Goal: Transaction & Acquisition: Purchase product/service

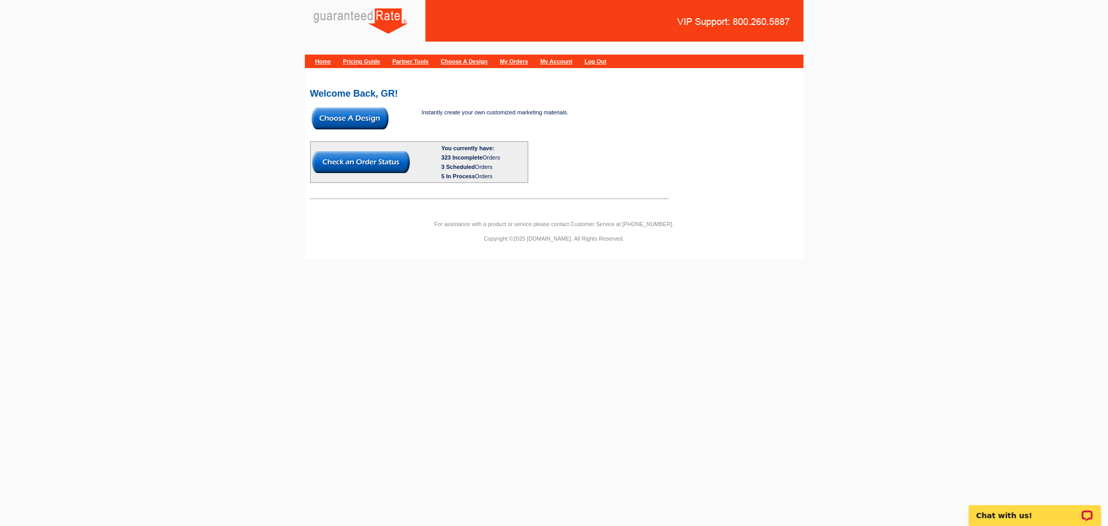
click at [339, 112] on img at bounding box center [350, 119] width 77 height 22
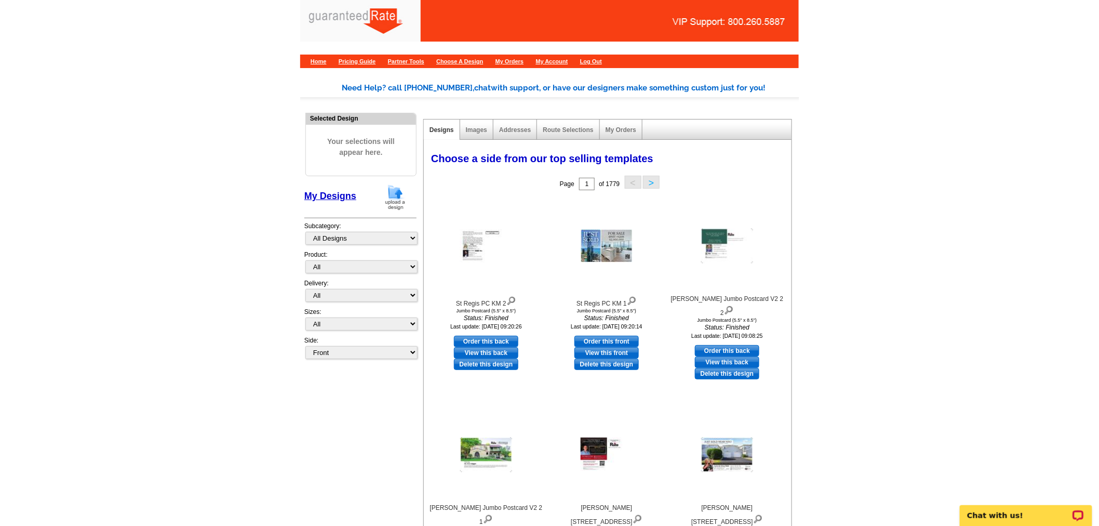
click at [396, 193] on img at bounding box center [395, 197] width 27 height 26
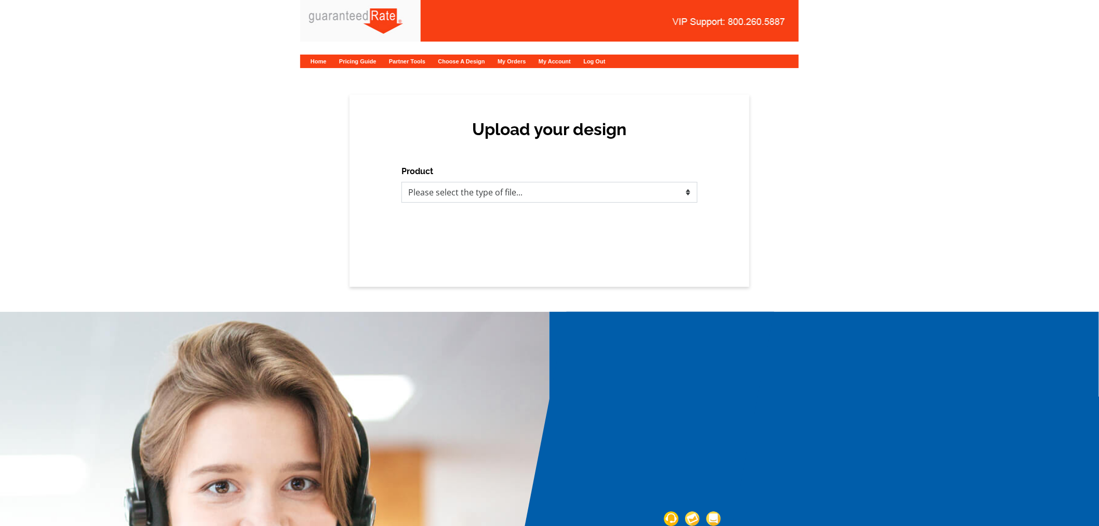
click at [478, 193] on select "Please select the type of file... Postcards Calendars Business Cards Letters an…" at bounding box center [550, 192] width 296 height 21
select select "1"
click at [402, 182] on select "Please select the type of file... Postcards Calendars Business Cards Letters an…" at bounding box center [550, 192] width 296 height 21
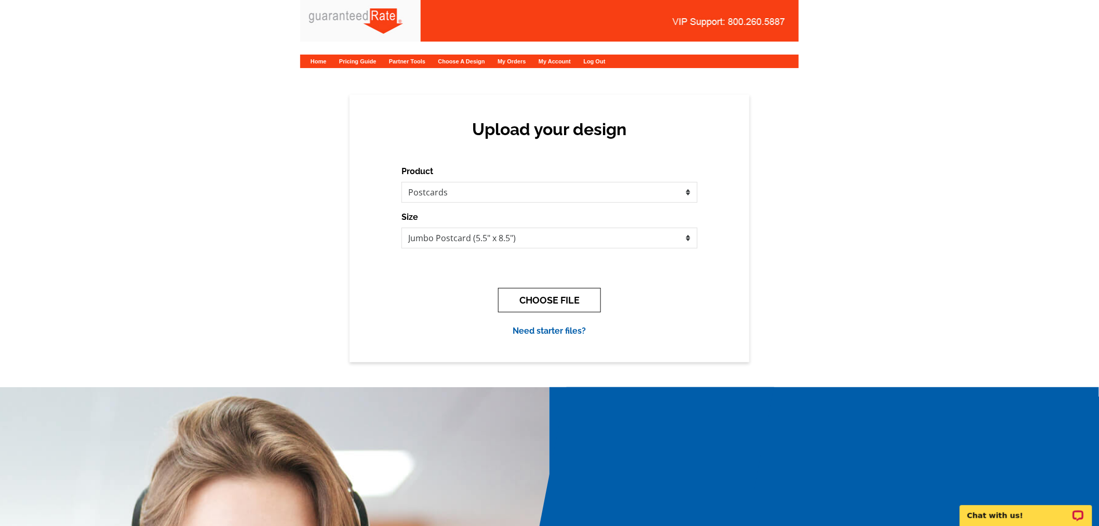
click at [565, 291] on button "CHOOSE FILE" at bounding box center [549, 300] width 103 height 24
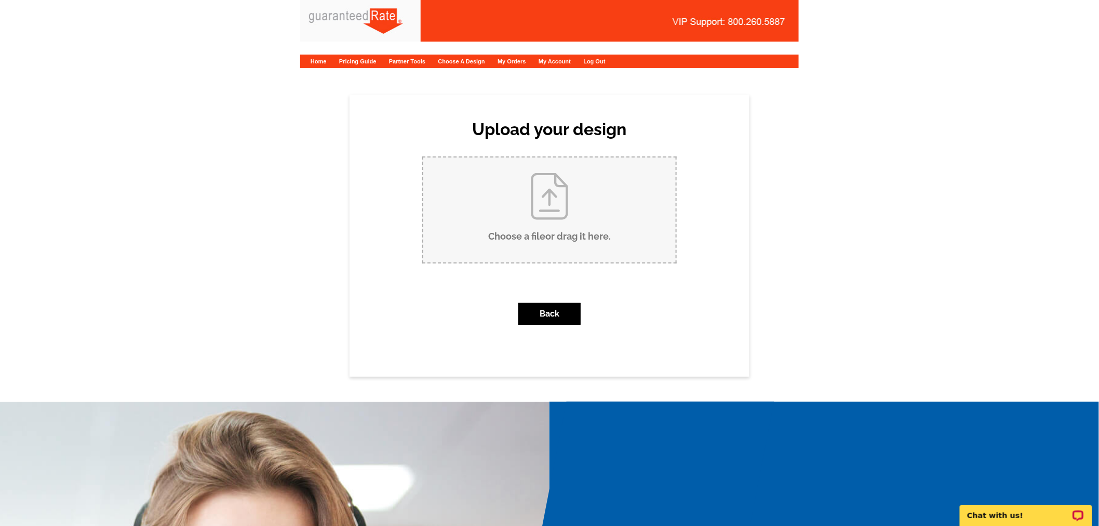
click at [569, 252] on input "Choose a file or drag it here ." at bounding box center [549, 209] width 252 height 105
type input "C:\fakepath\Rogers - Bialy (14918 W Victoria Xing).pdf"
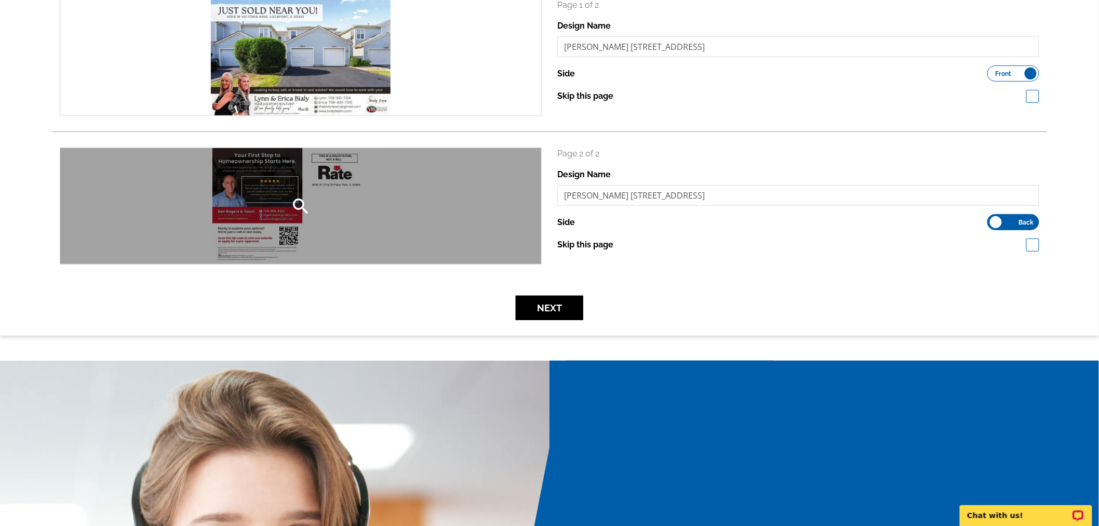
scroll to position [170, 0]
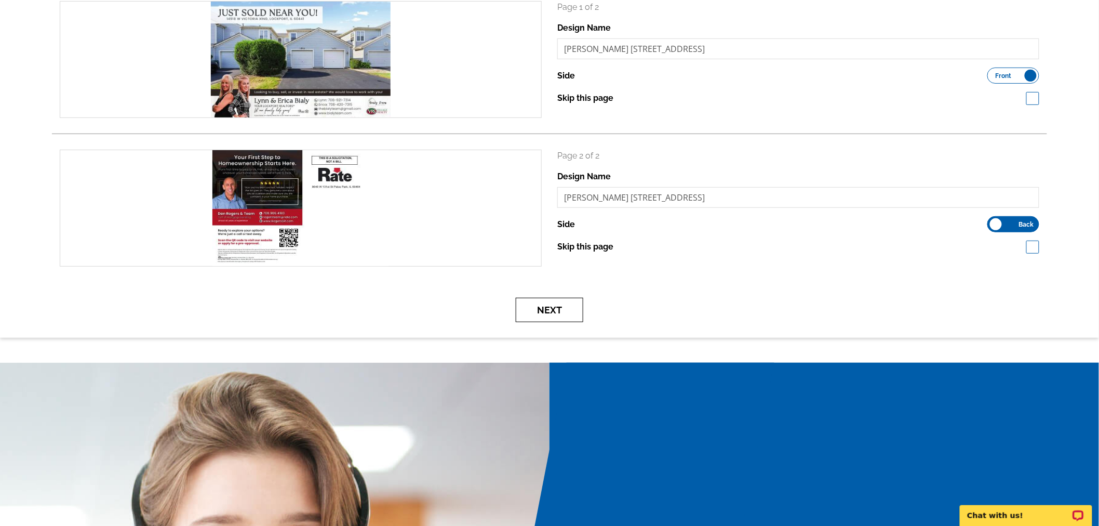
click at [550, 304] on button "Next" at bounding box center [550, 310] width 68 height 24
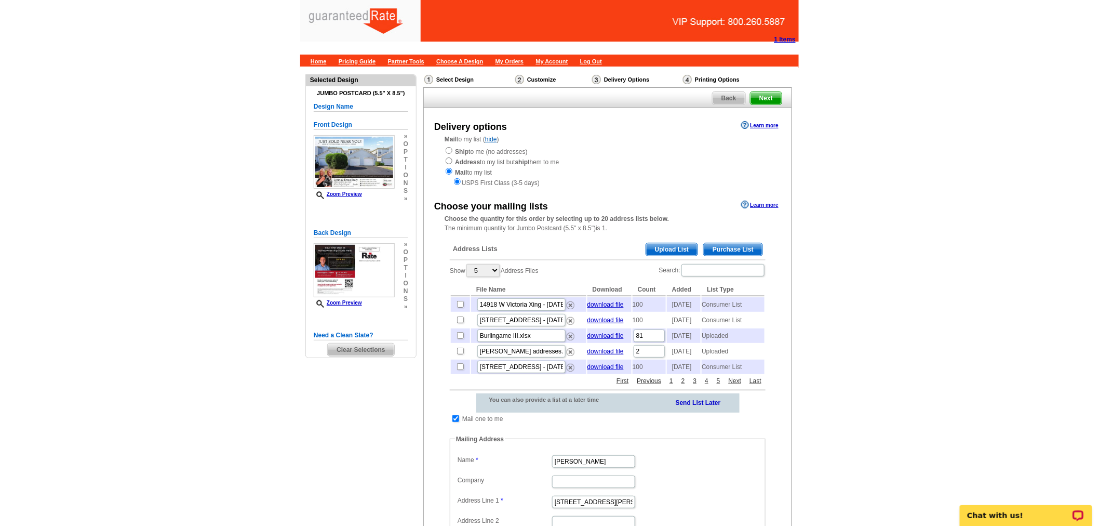
click at [724, 248] on span "Purchase List" at bounding box center [733, 249] width 59 height 12
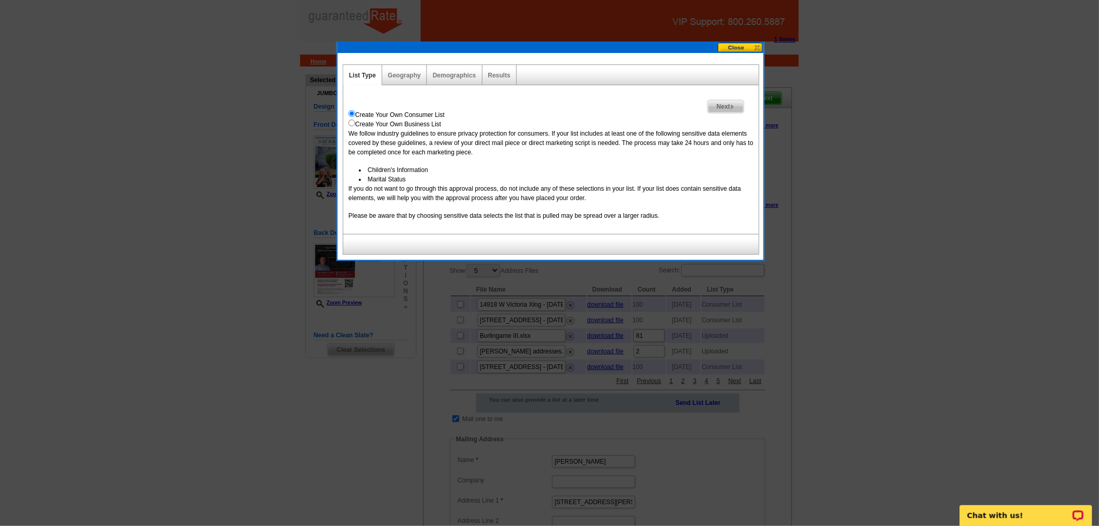
click at [728, 105] on span "Next" at bounding box center [726, 106] width 36 height 12
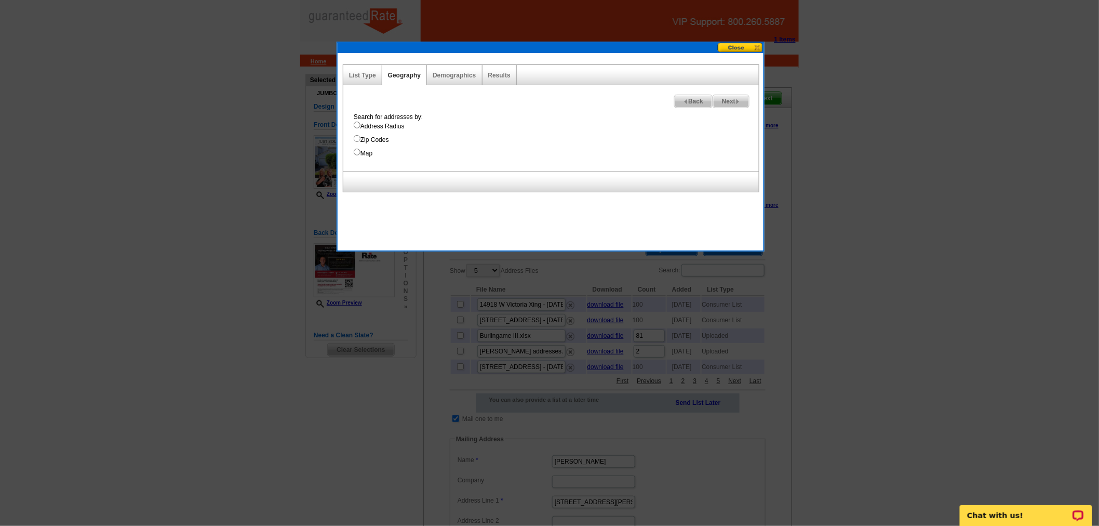
click at [381, 125] on label "Address Radius" at bounding box center [556, 126] width 405 height 9
click at [361, 125] on input "Address Radius" at bounding box center [357, 125] width 7 height 7
radio input "true"
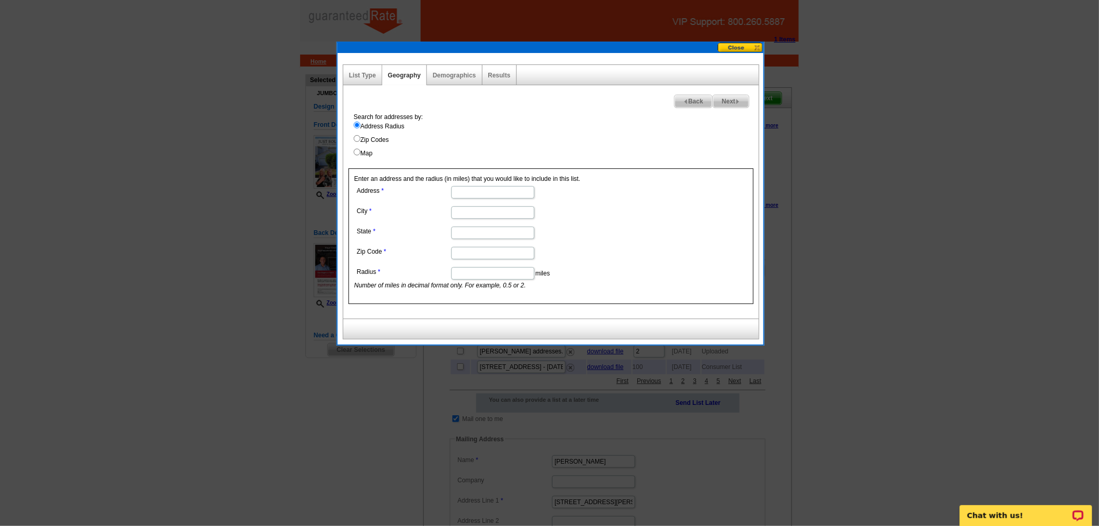
click at [473, 191] on input "Address" at bounding box center [492, 192] width 83 height 12
paste input "60 E Monroe"
type input "60 E Monroe"
click at [496, 212] on input "City" at bounding box center [492, 212] width 83 height 12
paste input "Chicago, IL 60603"
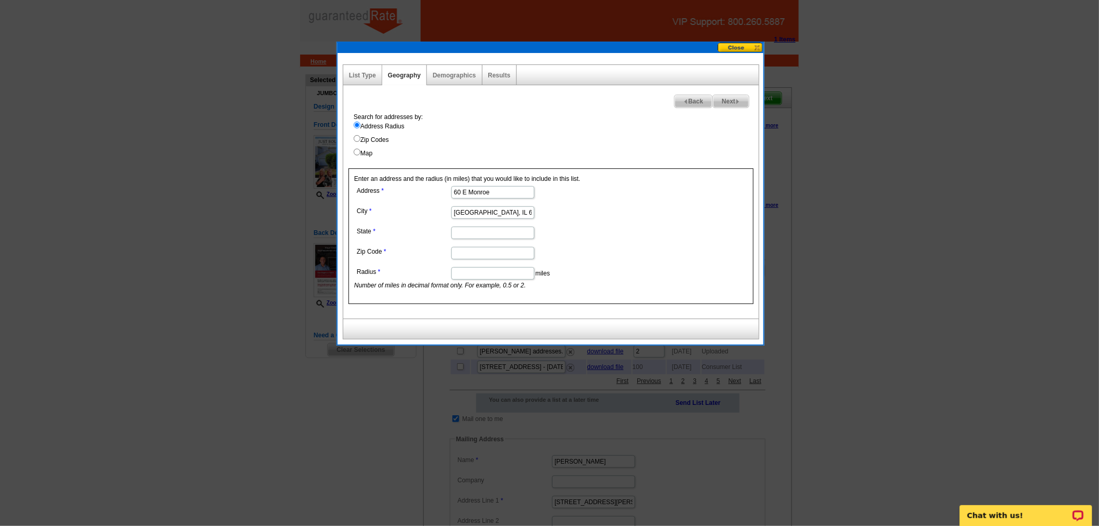
click at [491, 213] on input "Chicago, IL 60603" at bounding box center [492, 212] width 83 height 12
type input "Chicago, IL"
click at [477, 245] on dd at bounding box center [492, 252] width 276 height 16
click at [473, 253] on input "Zip Code" at bounding box center [492, 253] width 83 height 12
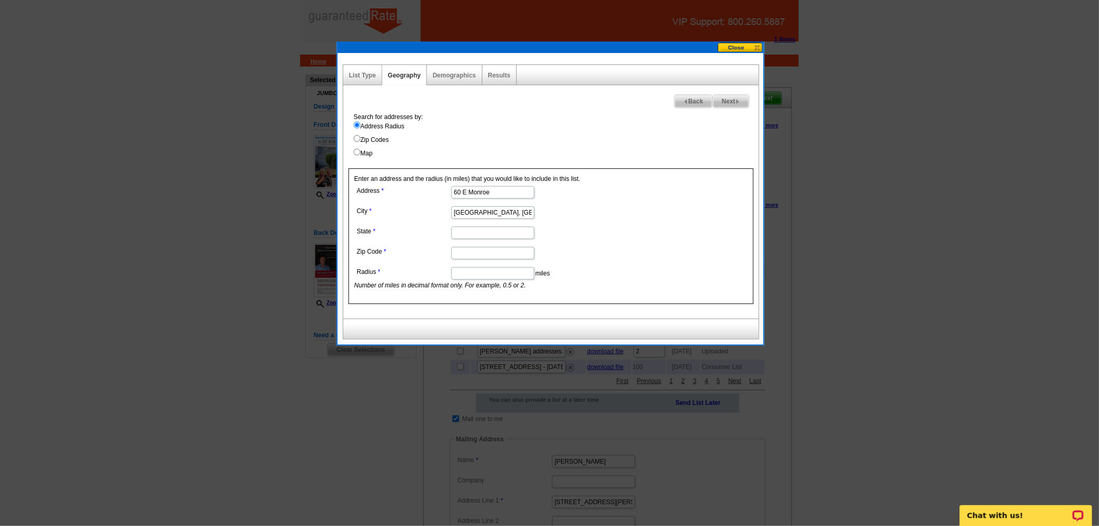
paste input "60603"
type input "60603"
click at [470, 235] on input "State" at bounding box center [492, 232] width 83 height 12
type input "IL"
click at [495, 218] on input "Chicago, IL" at bounding box center [492, 212] width 83 height 12
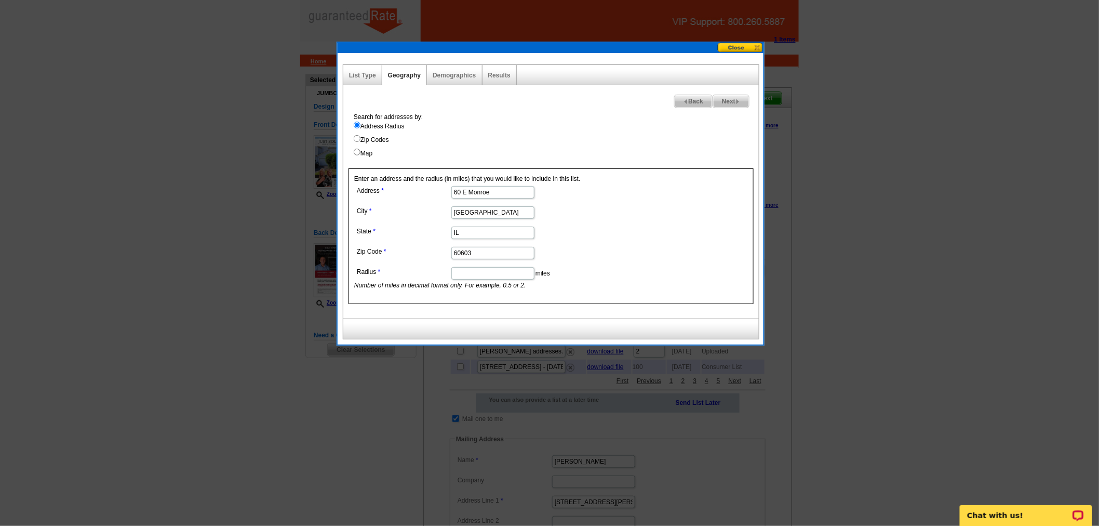
type input "Chicago"
click at [492, 273] on input "Radius" at bounding box center [492, 273] width 83 height 12
type input "0"
click at [697, 204] on form "Address 60 E Monroe City Chicago State IL Zip Code 60603 Radius 0 miles Number …" at bounding box center [551, 236] width 394 height 106
click at [729, 102] on span "Next" at bounding box center [731, 101] width 36 height 12
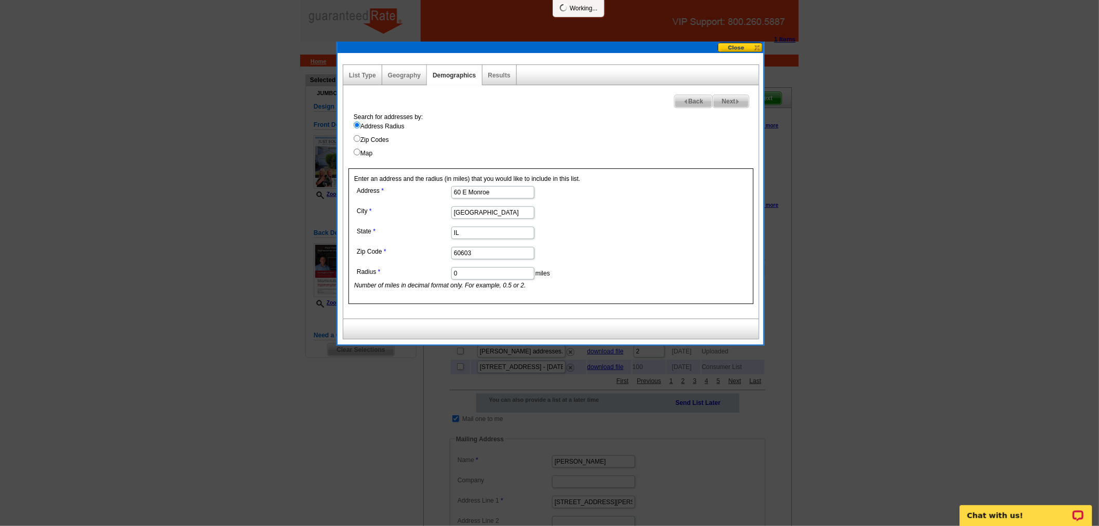
select select
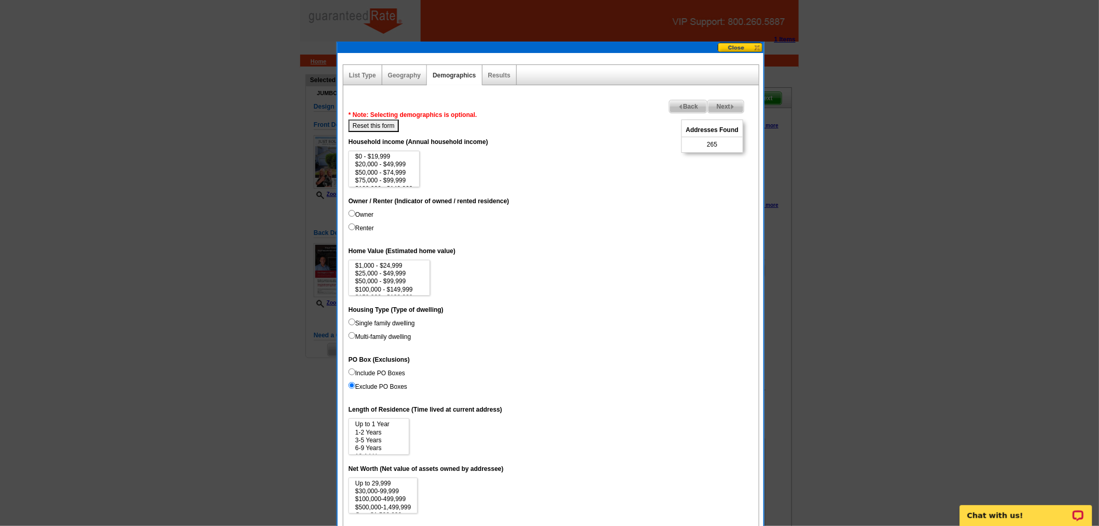
click at [714, 148] on span "265" at bounding box center [712, 144] width 10 height 9
copy span "265"
click at [720, 105] on span "Next" at bounding box center [726, 106] width 36 height 12
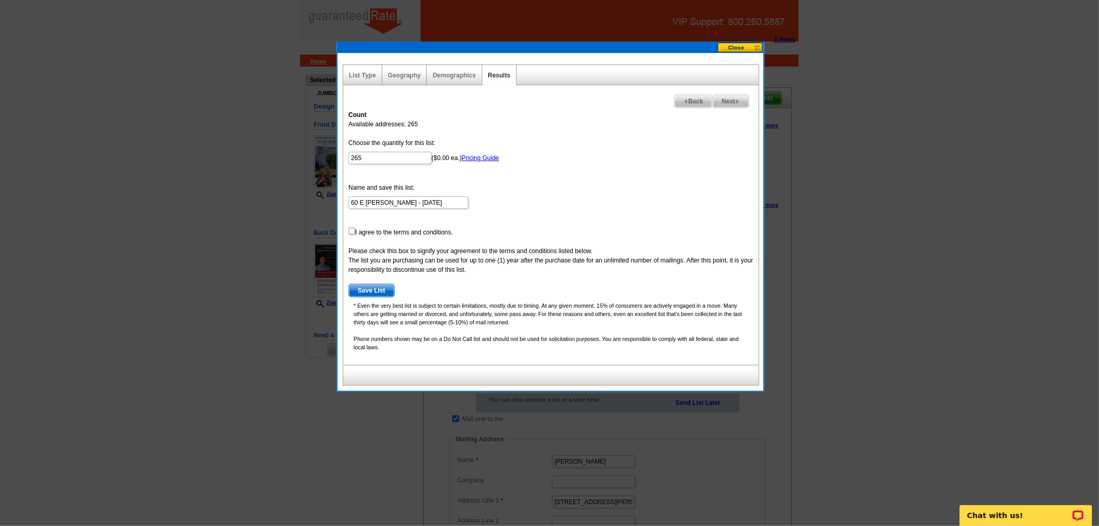
click at [353, 229] on input "checkbox" at bounding box center [352, 231] width 7 height 7
checkbox input "true"
click at [377, 286] on span "Save List" at bounding box center [371, 290] width 45 height 12
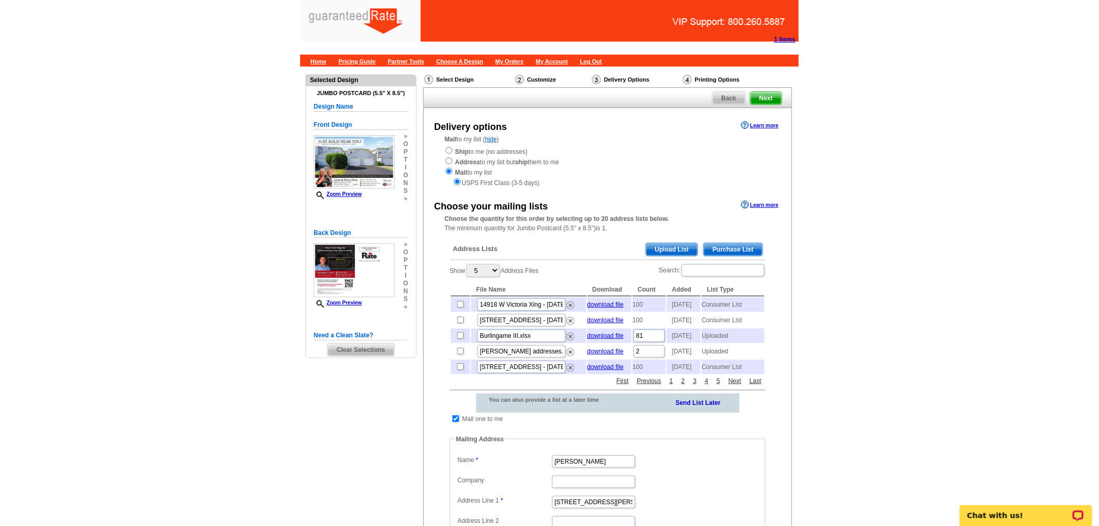
click at [368, 345] on span "Clear Selections" at bounding box center [361, 349] width 66 height 12
